Goal: Navigation & Orientation: Find specific page/section

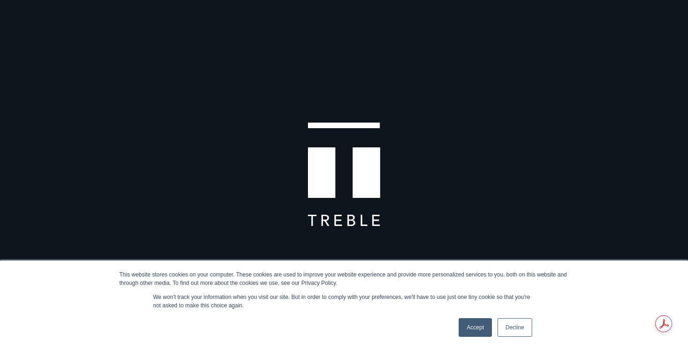
click at [471, 328] on link "Accept" at bounding box center [475, 327] width 33 height 19
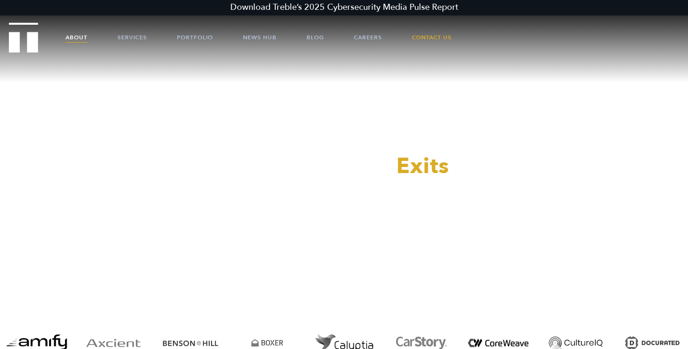
click at [77, 34] on link "About" at bounding box center [77, 37] width 22 height 28
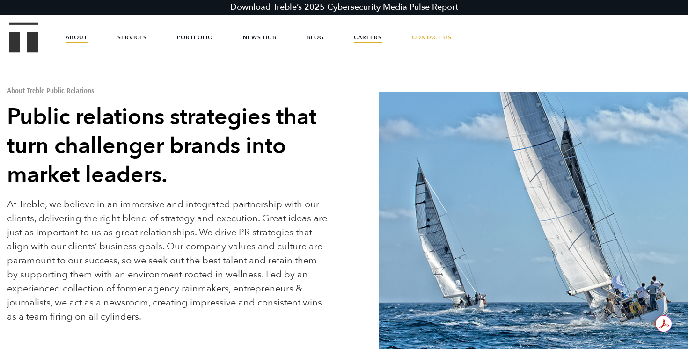
click at [365, 36] on link "Careers" at bounding box center [368, 37] width 28 height 28
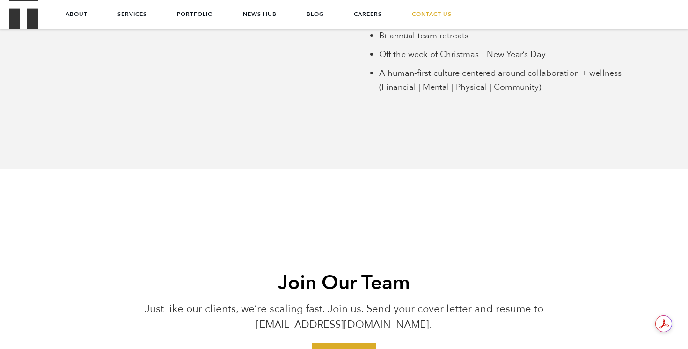
scroll to position [2313, 0]
